Goal: Information Seeking & Learning: Learn about a topic

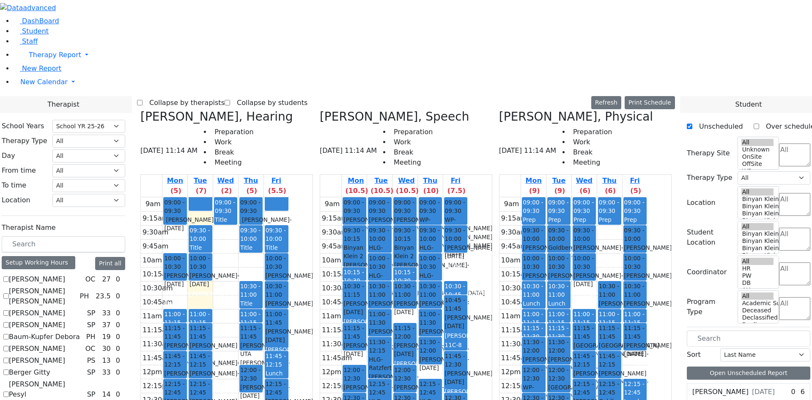
select select "212"
drag, startPoint x: 617, startPoint y: 140, endPoint x: 615, endPoint y: 149, distance: 9.5
click at [615, 197] on div "9am 9:15am 9:30am 9:45am 10am 10:15am 10:30am 10:45am 11am 11:15am 11:30am 11:4…" at bounding box center [573, 364] width 148 height 335
drag, startPoint x: 614, startPoint y: 147, endPoint x: 617, endPoint y: 152, distance: 5.7
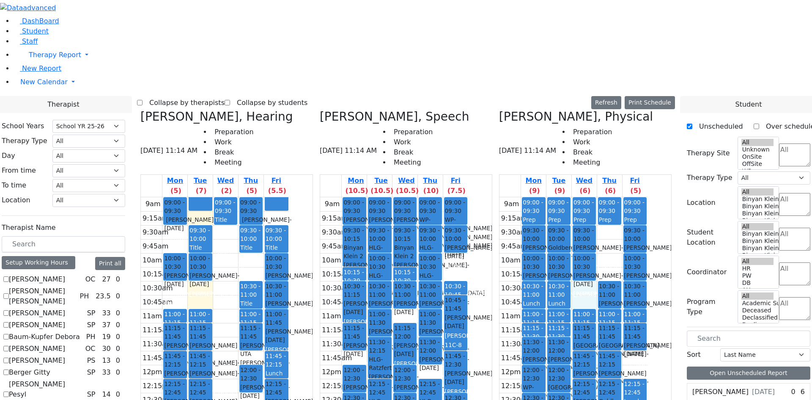
click at [545, 281] on div "10:30 - 11:00 Lunch" at bounding box center [533, 294] width 22 height 27
click at [622, 342] on div "9am 9:15am 9:30am 9:45am 10am 10:15am 10:30am 10:45am 11am 11:15am 11:30am 11:4…" at bounding box center [573, 364] width 148 height 335
drag, startPoint x: 617, startPoint y: 322, endPoint x: 619, endPoint y: 329, distance: 6.7
click at [620, 329] on div "9am 9:15am 9:30am 9:45am 10am 10:15am 10:30am 10:45am 11am 11:15am 11:30am 11:4…" at bounding box center [573, 364] width 148 height 335
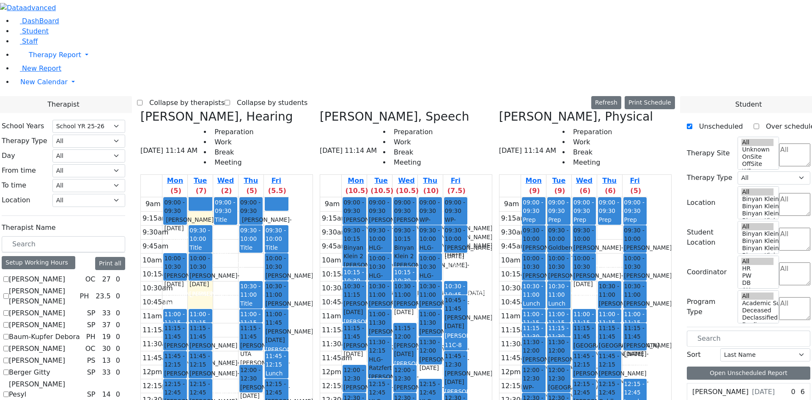
click at [570, 391] on div "[PERSON_NAME] - [DATE]" at bounding box center [559, 399] width 22 height 17
click at [570, 363] on div "[PERSON_NAME] - [DATE]" at bounding box center [559, 371] width 22 height 17
click at [544, 363] on div "[PERSON_NAME] - [DATE]" at bounding box center [534, 371] width 22 height 17
click at [545, 390] on div at bounding box center [533, 391] width 22 height 3
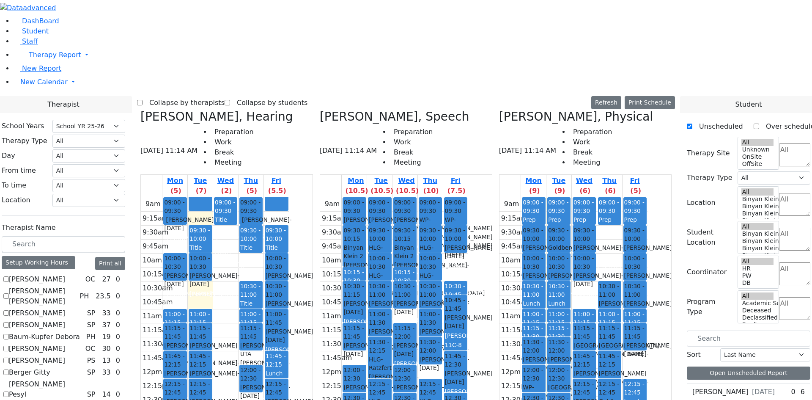
click at [617, 341] on span "[GEOGRAPHIC_DATA]" at bounding box center [603, 345] width 60 height 8
click at [615, 197] on div "9am 9:15am 9:30am 9:45am 10am 10:15am 10:30am 10:45am 11am 11:15am 11:30am 11:4…" at bounding box center [573, 364] width 148 height 335
click at [621, 341] on span "[GEOGRAPHIC_DATA]" at bounding box center [603, 345] width 60 height 8
drag, startPoint x: 617, startPoint y: 302, endPoint x: 621, endPoint y: 272, distance: 30.7
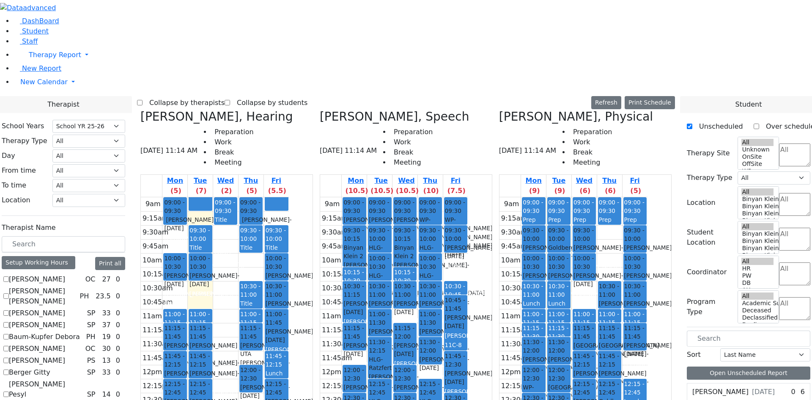
click at [597, 298] on div "09:00 - 09:30 Prep 09:30 - 10:00 [PERSON_NAME] - [DATE] [PERSON_NAME] 10:00 - 1…" at bounding box center [584, 364] width 25 height 335
drag, startPoint x: 678, startPoint y: 307, endPoint x: 681, endPoint y: 318, distance: 11.7
click at [647, 318] on div "9am 9:15am 9:30am 9:45am 10am 10:15am 10:30am 10:45am 11am 11:15am 11:30am 11:4…" at bounding box center [573, 364] width 148 height 335
click at [624, 332] on div "9am 9:15am 9:30am 9:45am 10am 10:15am 10:30am 10:45am 11am 11:15am 11:30am 11:4…" at bounding box center [573, 364] width 148 height 335
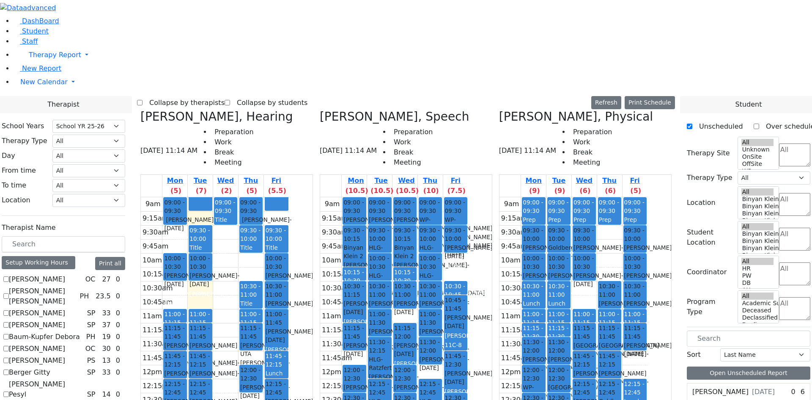
drag, startPoint x: 688, startPoint y: 330, endPoint x: 683, endPoint y: 329, distance: 5.6
click at [647, 310] on div "9am 9:15am 9:30am 9:45am 10am 10:15am 10:30am 10:45am 11am 11:15am 11:30am 11:4…" at bounding box center [573, 364] width 148 height 335
drag, startPoint x: 621, startPoint y: 302, endPoint x: 641, endPoint y: 302, distance: 19.9
